Goal: Obtain resource: Obtain resource

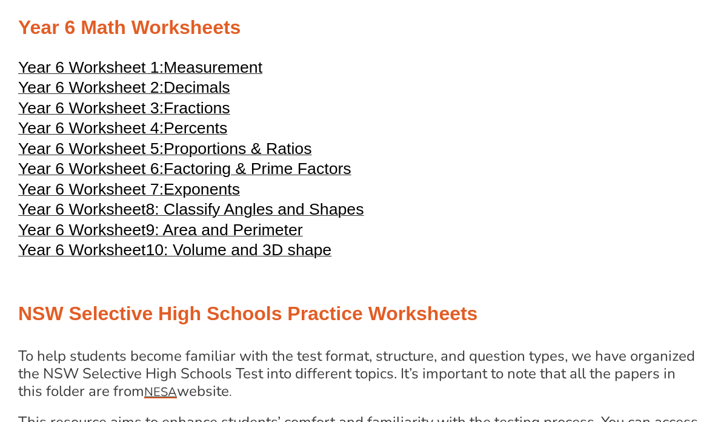
scroll to position [2086, 0]
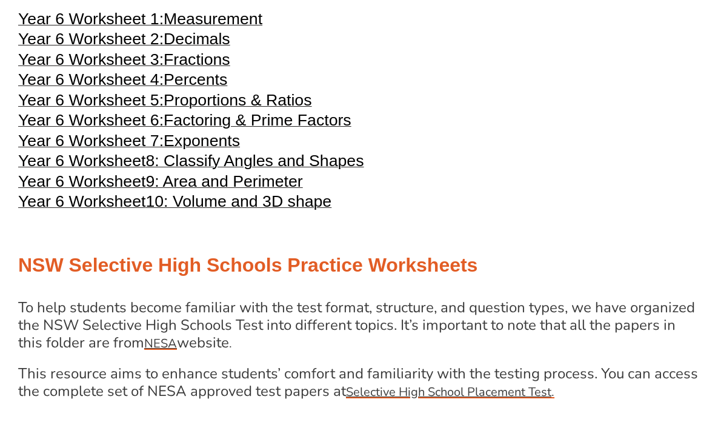
click at [30, 48] on span "Year 6 Worksheet 2:" at bounding box center [90, 39] width 145 height 18
click at [36, 28] on span "Year 6 Worksheet 1:" at bounding box center [90, 19] width 145 height 18
click at [45, 150] on span "Year 6 Worksheet 7:" at bounding box center [90, 140] width 145 height 18
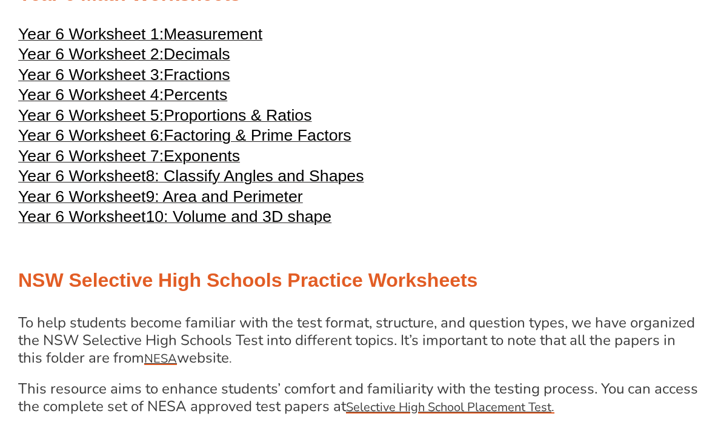
scroll to position [2069, 0]
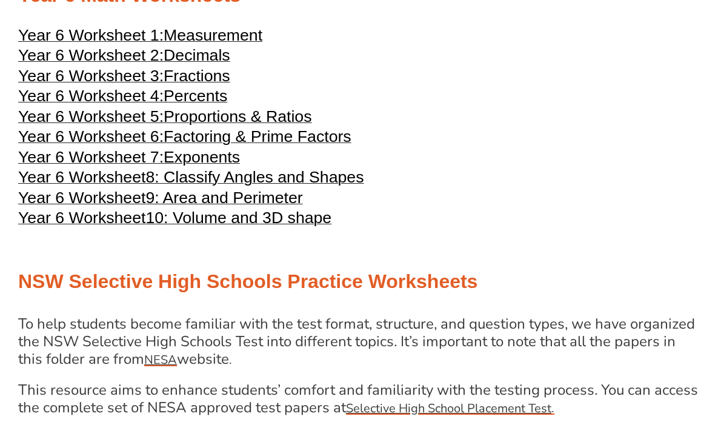
click at [88, 166] on span "Year 6 Worksheet 7:" at bounding box center [90, 157] width 145 height 18
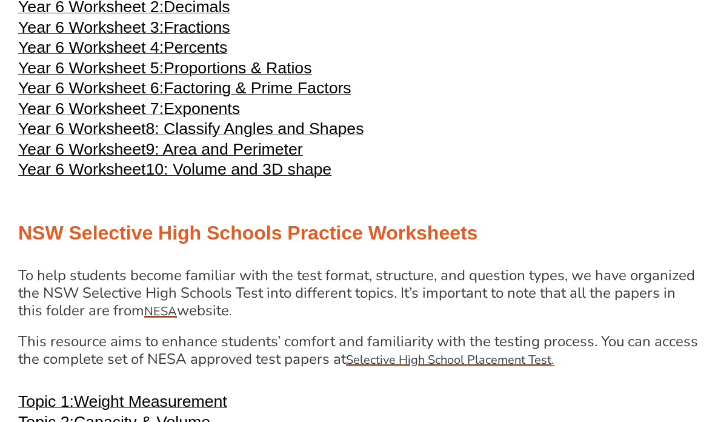
click at [93, 97] on span "Year 6 Worksheet 6:" at bounding box center [90, 88] width 145 height 18
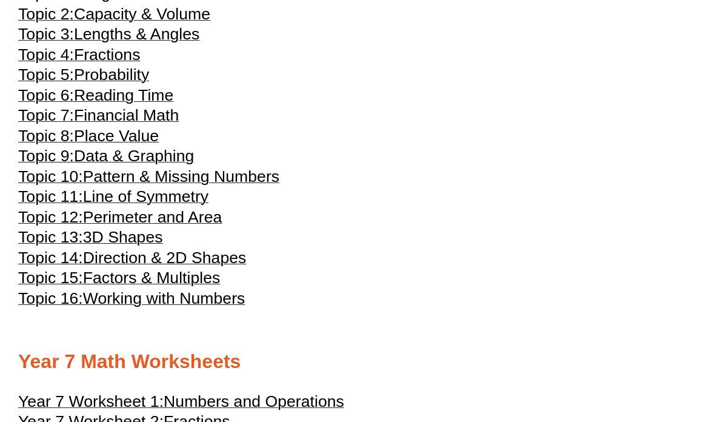
scroll to position [2496, 0]
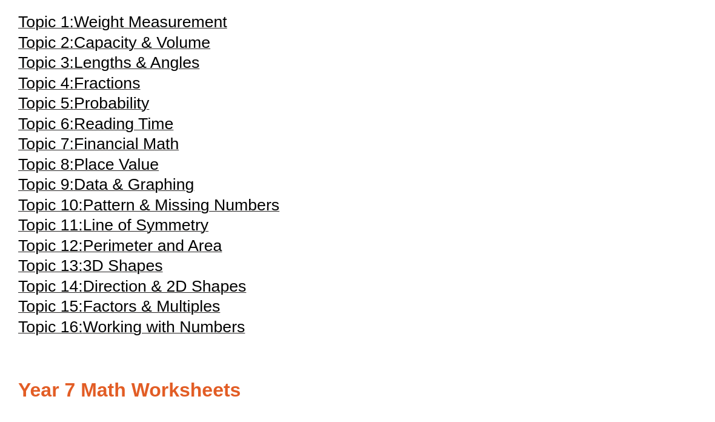
click at [66, 133] on span "Topic 6:" at bounding box center [46, 124] width 56 height 18
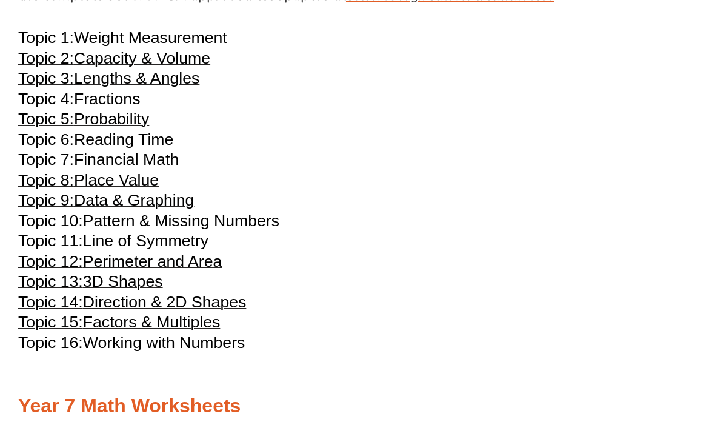
scroll to position [2477, 0]
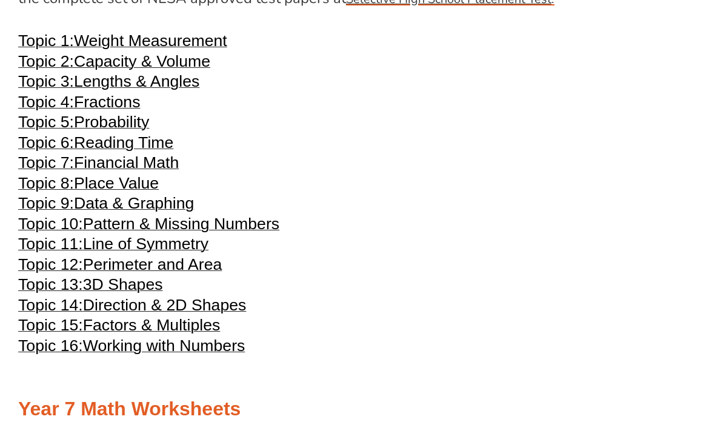
click at [61, 190] on span "Topic 8:" at bounding box center [46, 183] width 56 height 18
click at [241, 314] on span "Direction & 2D Shapes" at bounding box center [165, 305] width 164 height 18
click at [173, 171] on span "Financial Math" at bounding box center [126, 162] width 105 height 18
click at [148, 128] on span "Probability" at bounding box center [111, 122] width 75 height 18
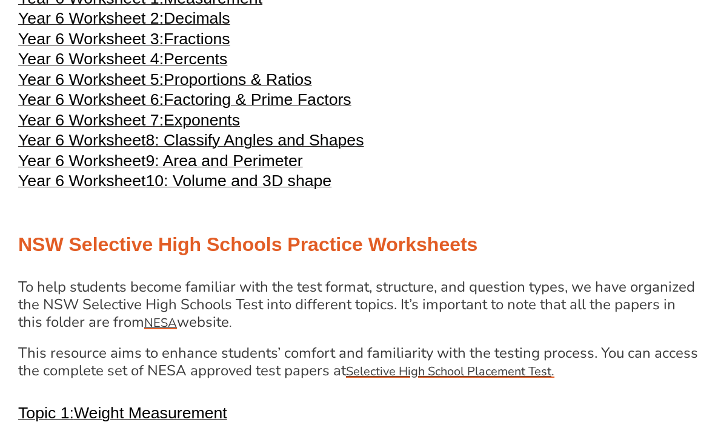
scroll to position [2116, 0]
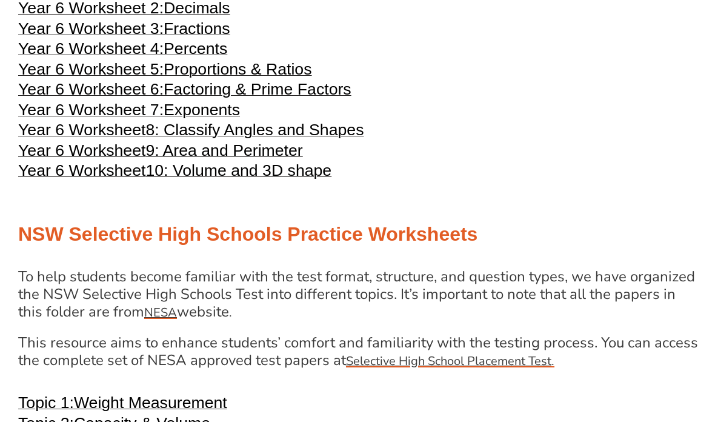
click at [284, 78] on span "Proportions & Ratios" at bounding box center [238, 69] width 148 height 18
